Goal: Task Accomplishment & Management: Manage account settings

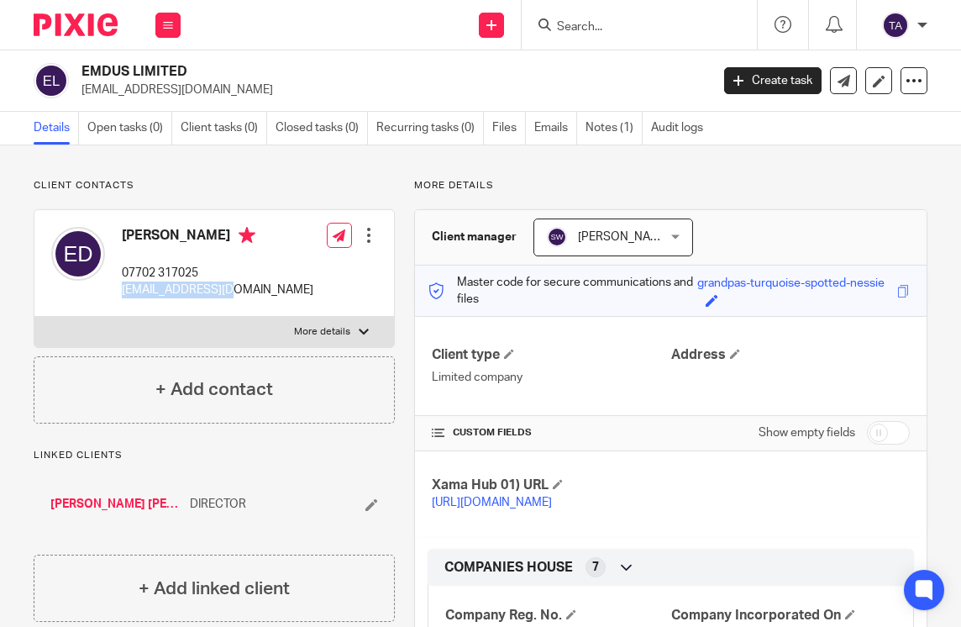
click at [576, 29] on input "Search" at bounding box center [630, 27] width 151 height 15
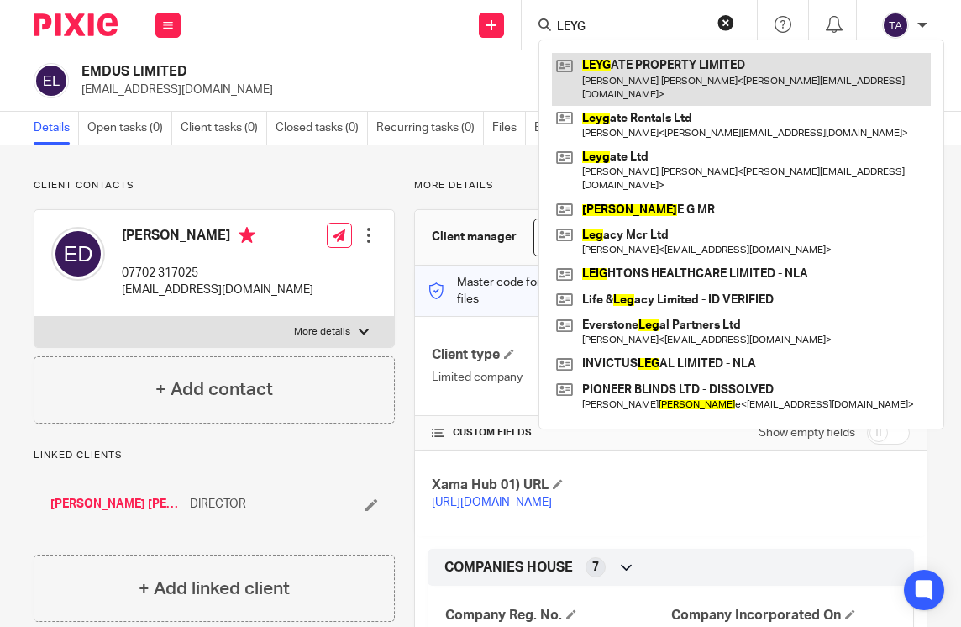
type input "LEYG"
click at [670, 82] on link at bounding box center [741, 79] width 379 height 52
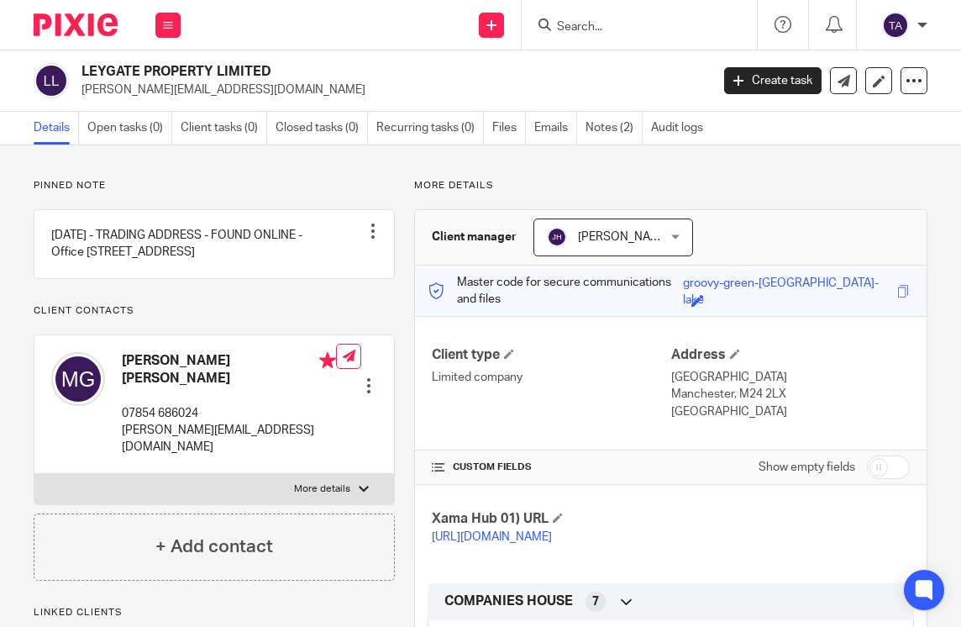
click at [360, 394] on div at bounding box center [368, 385] width 17 height 17
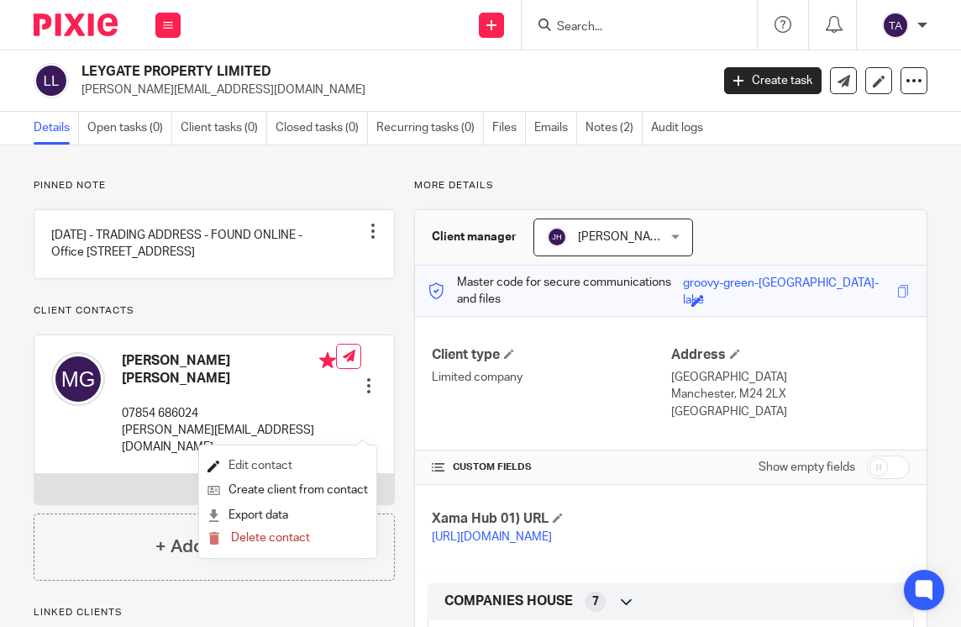
click at [260, 464] on link "Edit contact" at bounding box center [287, 466] width 160 height 24
